Goal: Transaction & Acquisition: Obtain resource

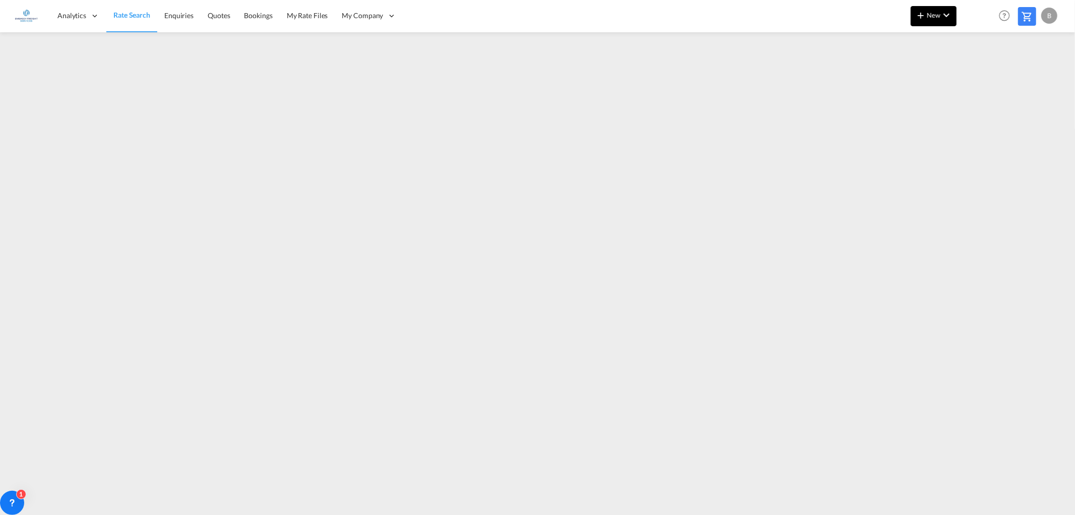
click at [943, 12] on md-icon "icon-chevron-down" at bounding box center [947, 15] width 12 height 12
click at [981, 71] on span "Ratesheet" at bounding box center [975, 76] width 11 height 20
click at [128, 12] on span "Rate Search" at bounding box center [131, 15] width 36 height 9
click at [950, 14] on md-icon "icon-chevron-down" at bounding box center [947, 15] width 12 height 12
click at [981, 72] on span "Ratesheet" at bounding box center [975, 76] width 11 height 20
